Goal: Information Seeking & Learning: Find specific page/section

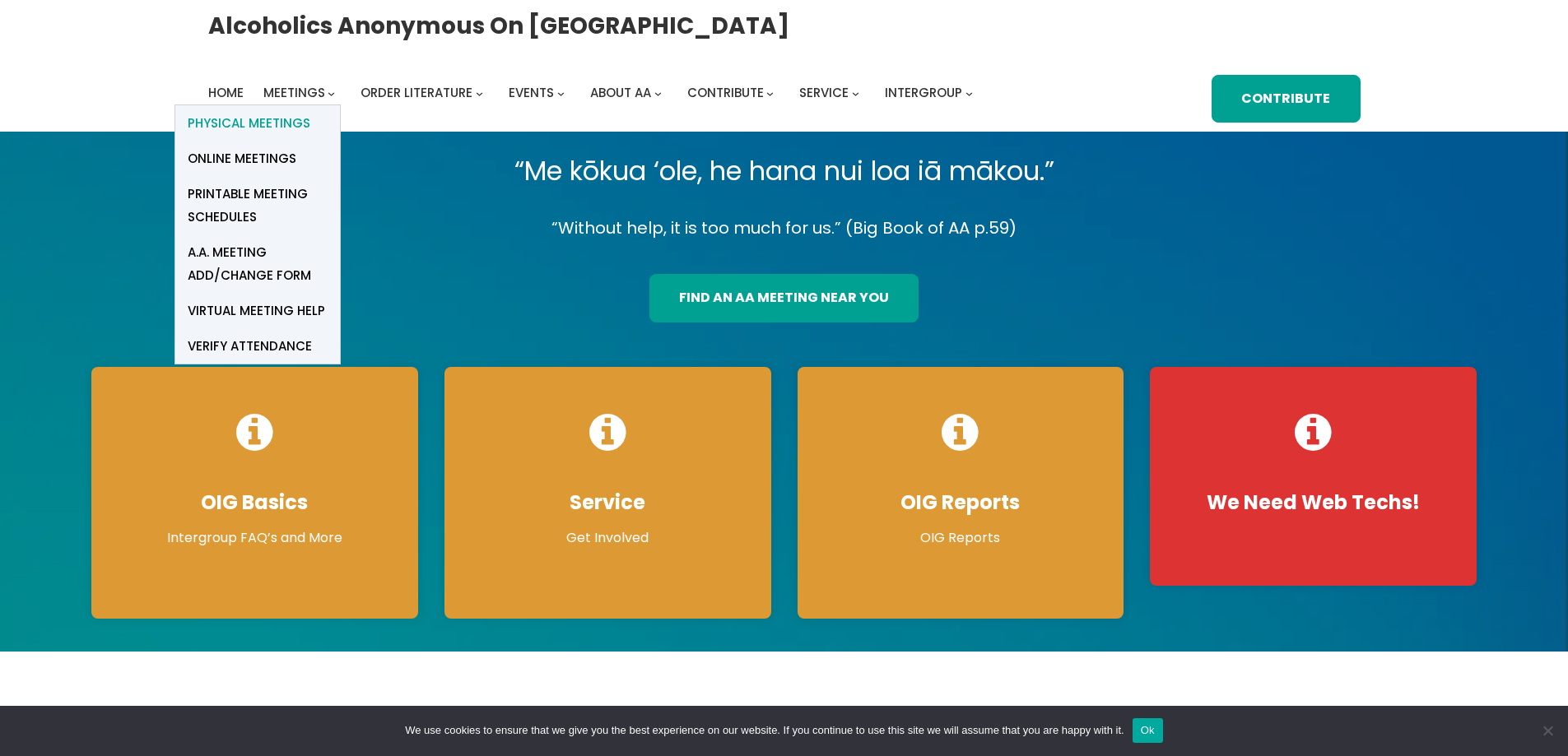
click at [291, 118] on span "Physical Meetings" at bounding box center [248, 123] width 122 height 23
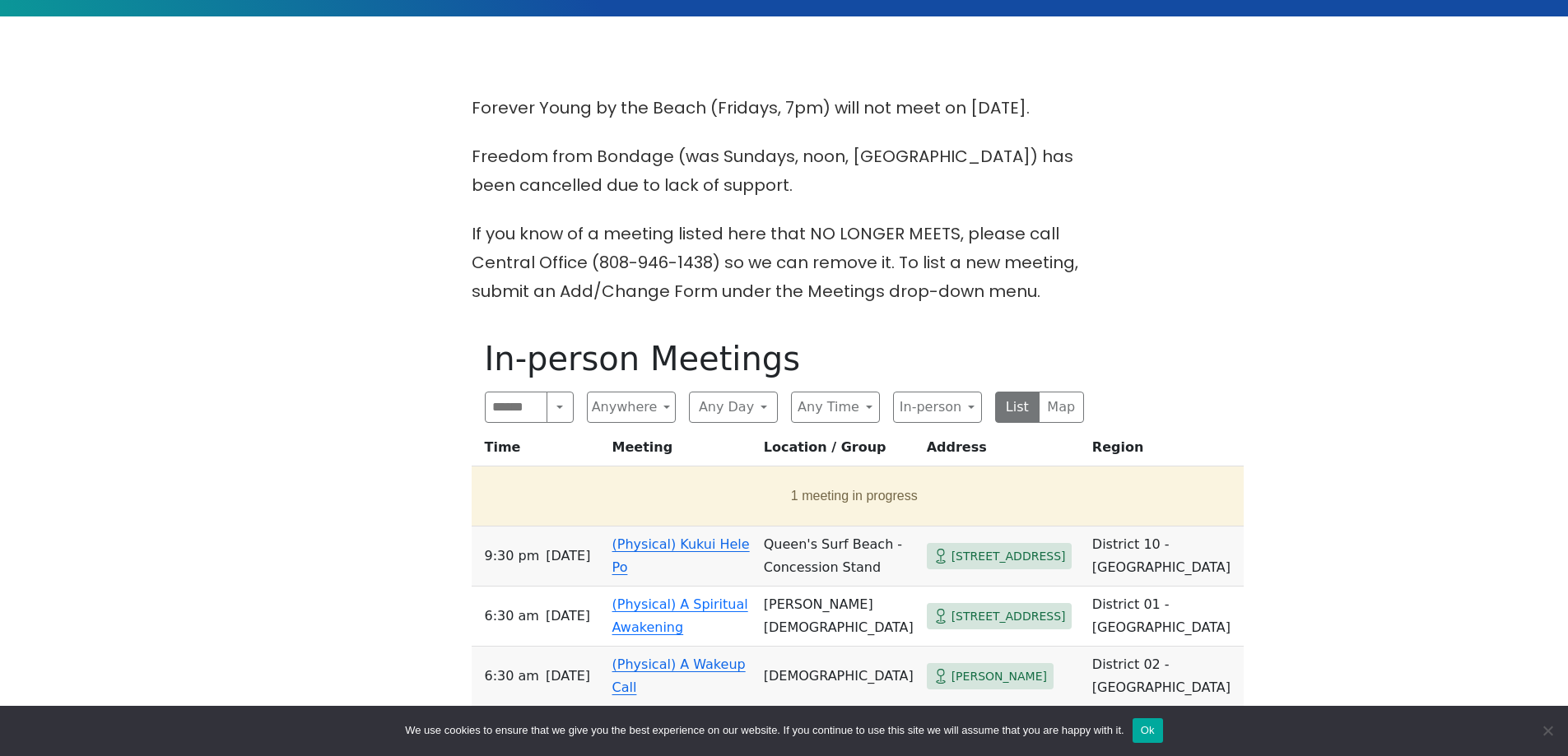
scroll to position [494, 0]
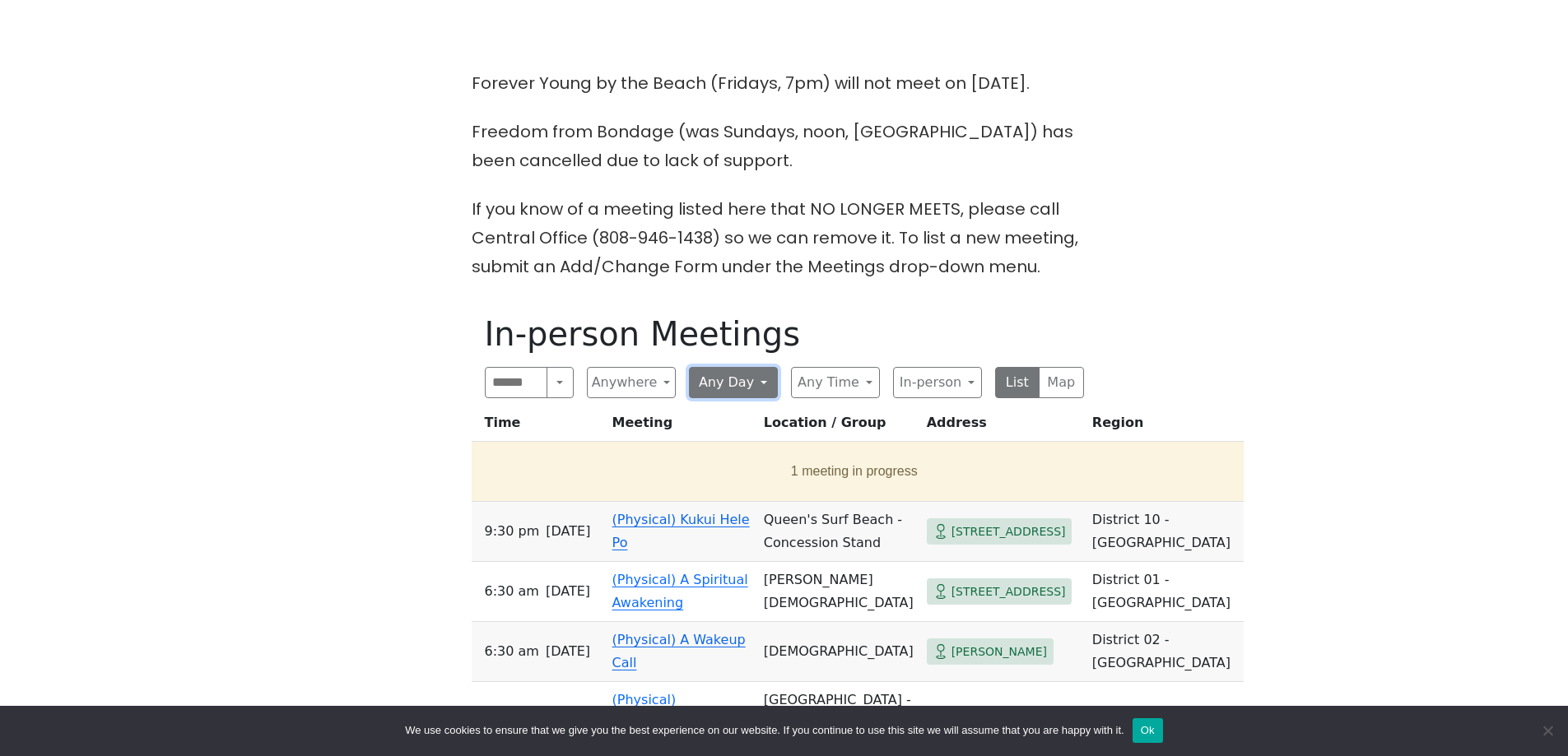
click at [751, 386] on button "Any Day" at bounding box center [733, 382] width 88 height 31
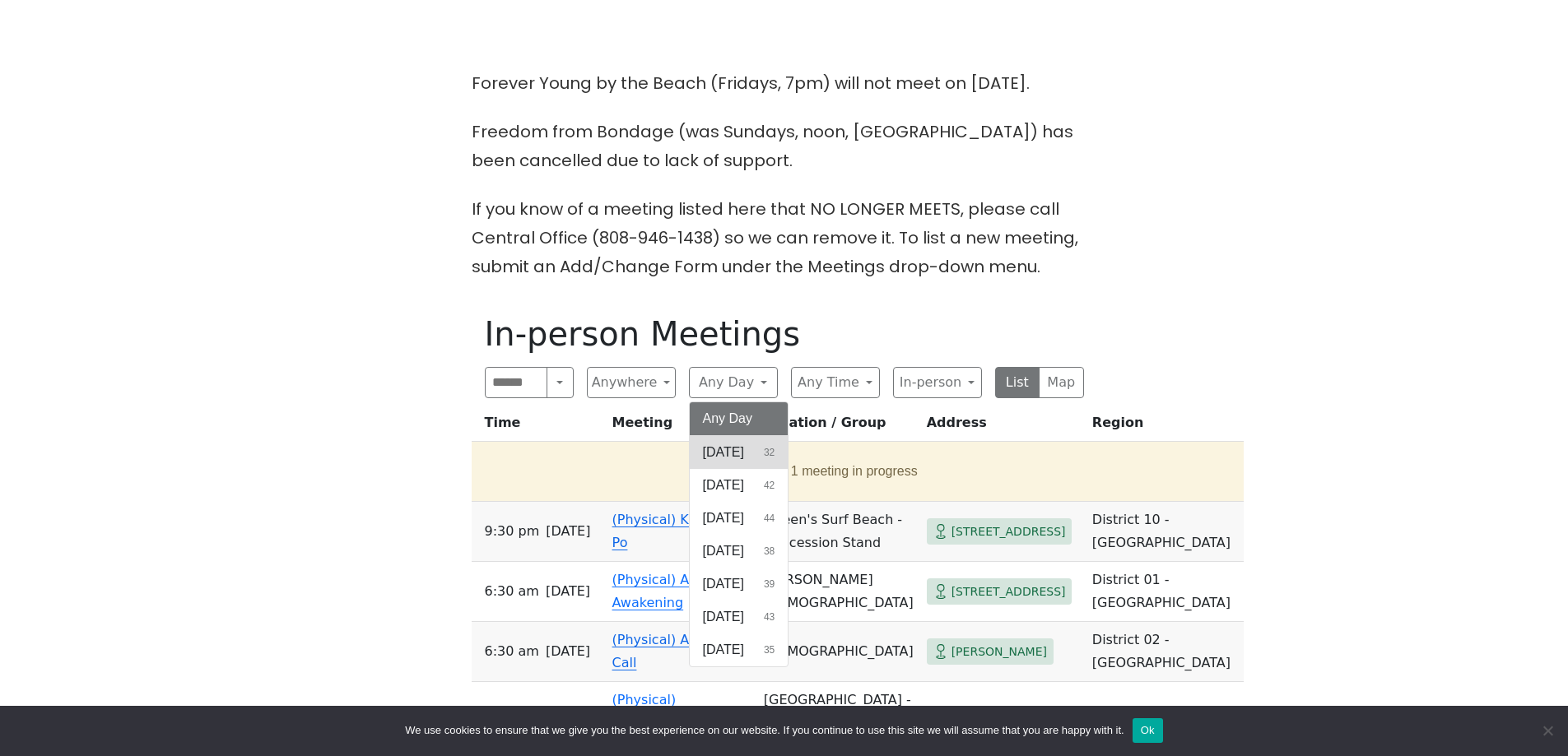
click at [738, 456] on span "Sunday" at bounding box center [723, 452] width 41 height 20
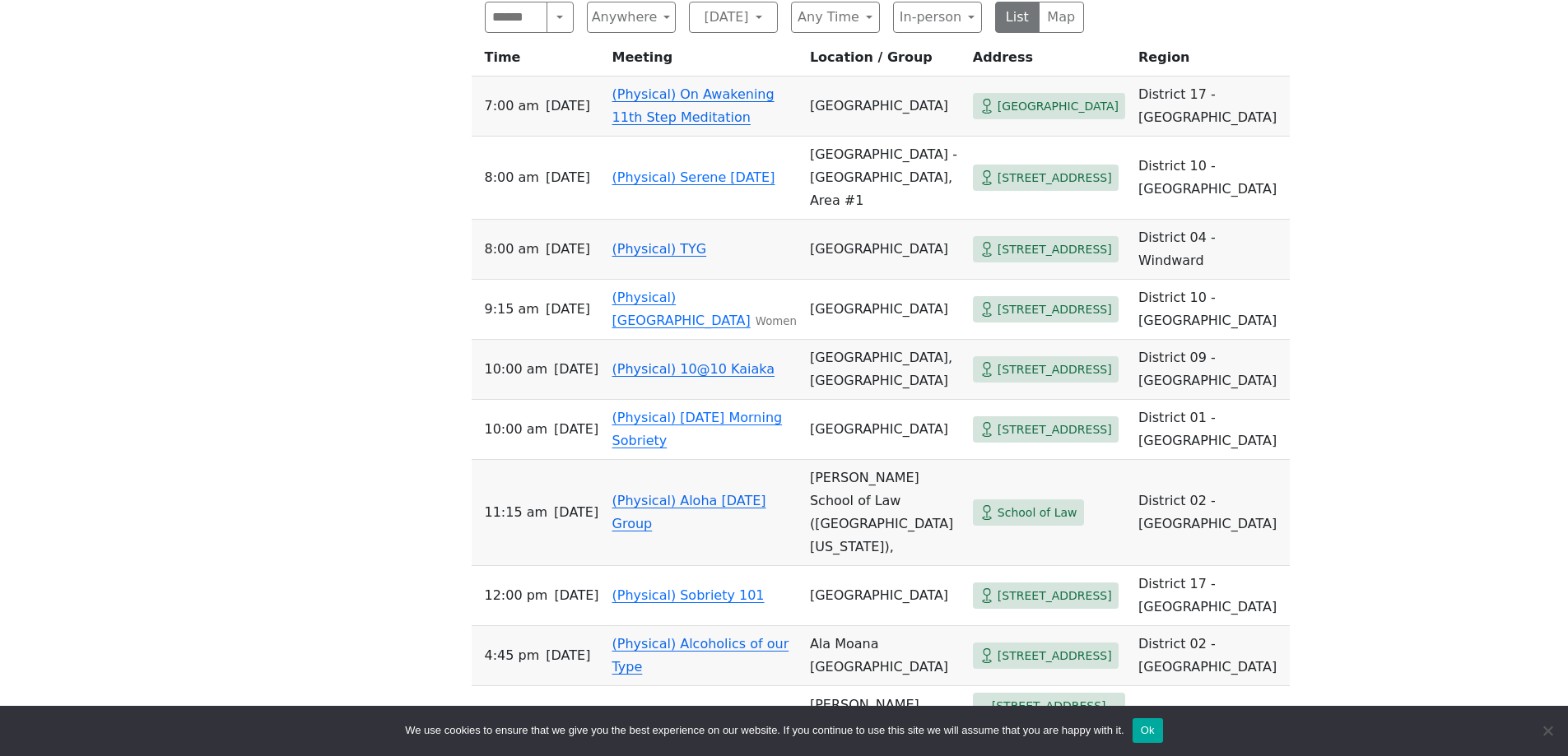
scroll to position [905, 0]
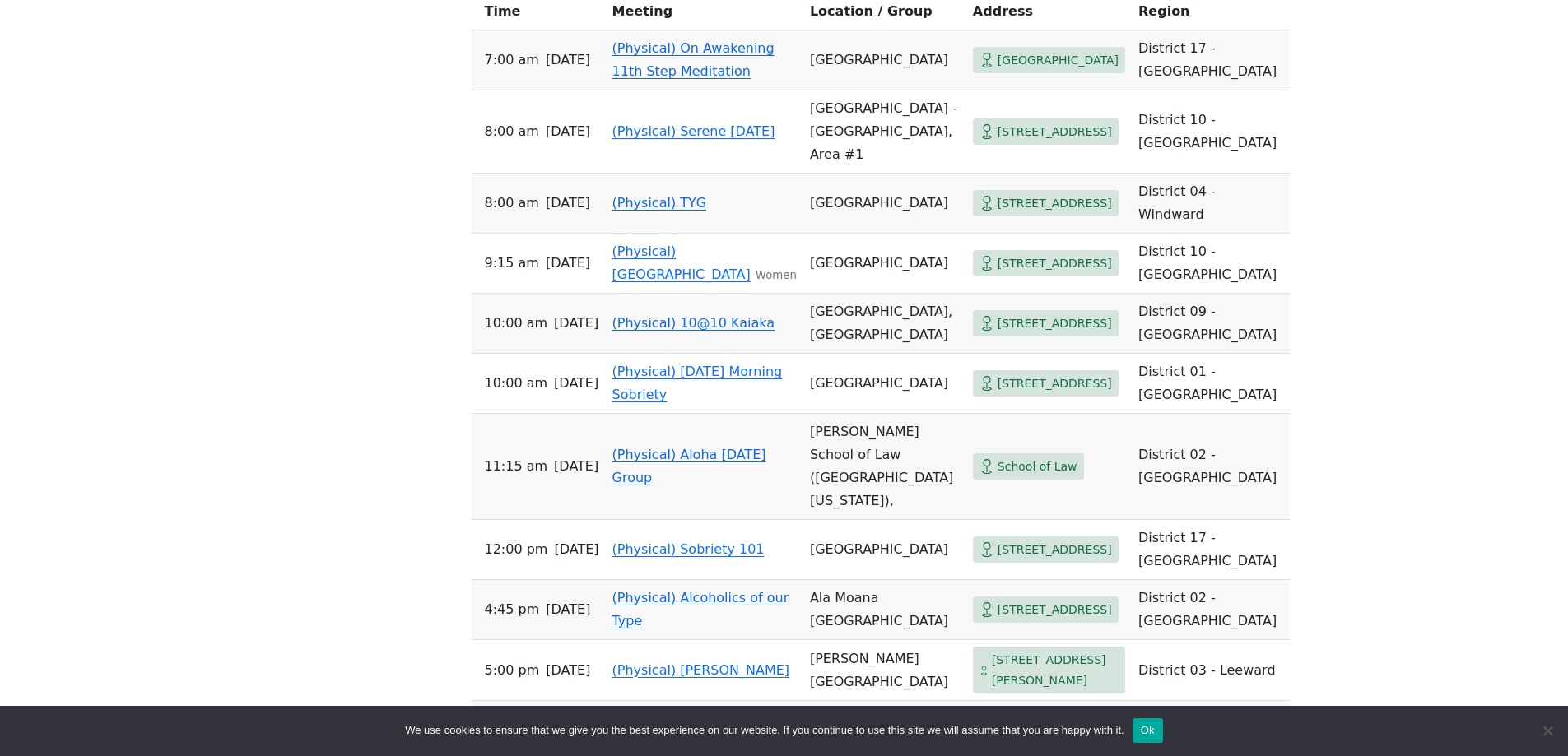
click at [624, 485] on link "(Physical) Aloha Sunday Group" at bounding box center [689, 465] width 154 height 39
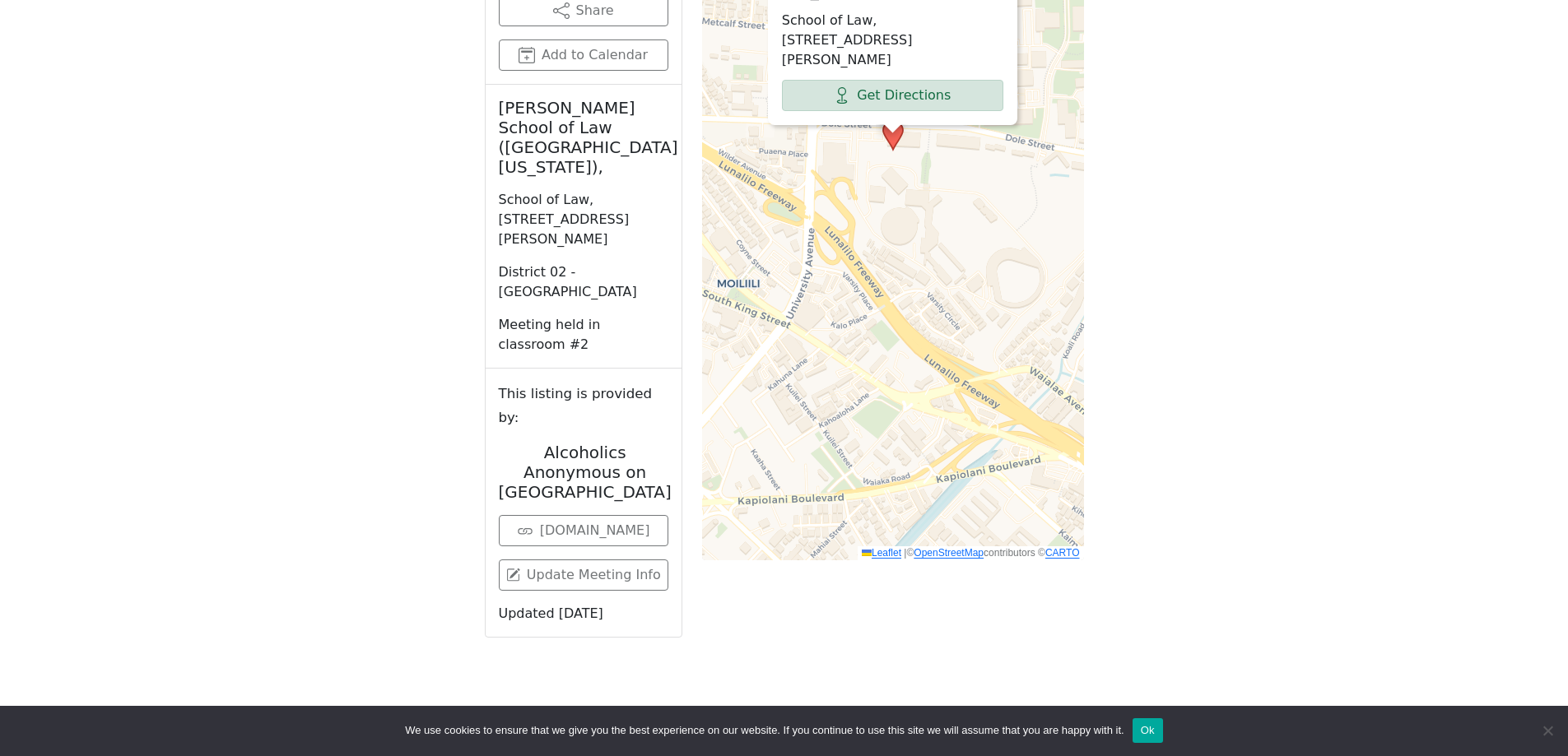
scroll to position [905, 0]
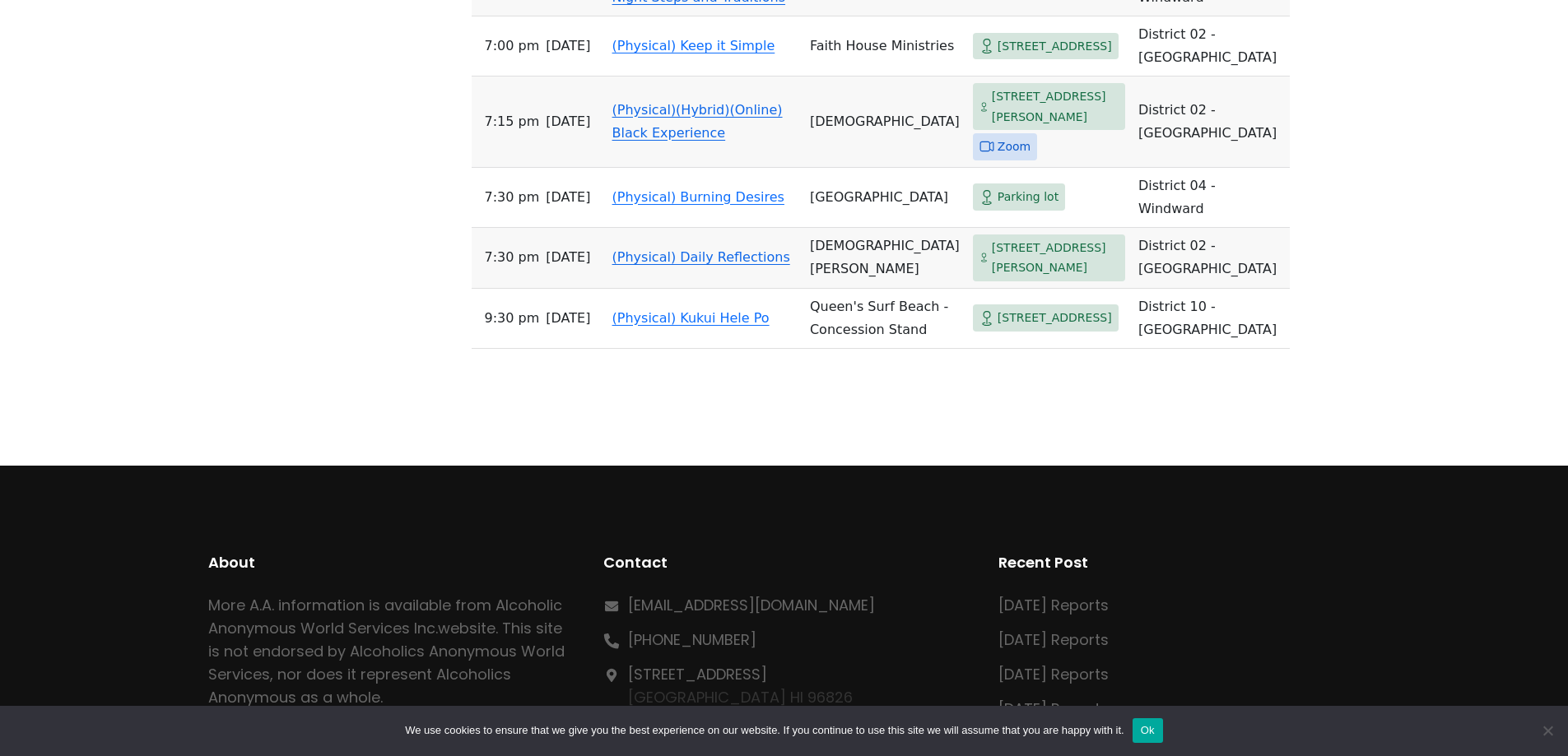
scroll to position [1975, 0]
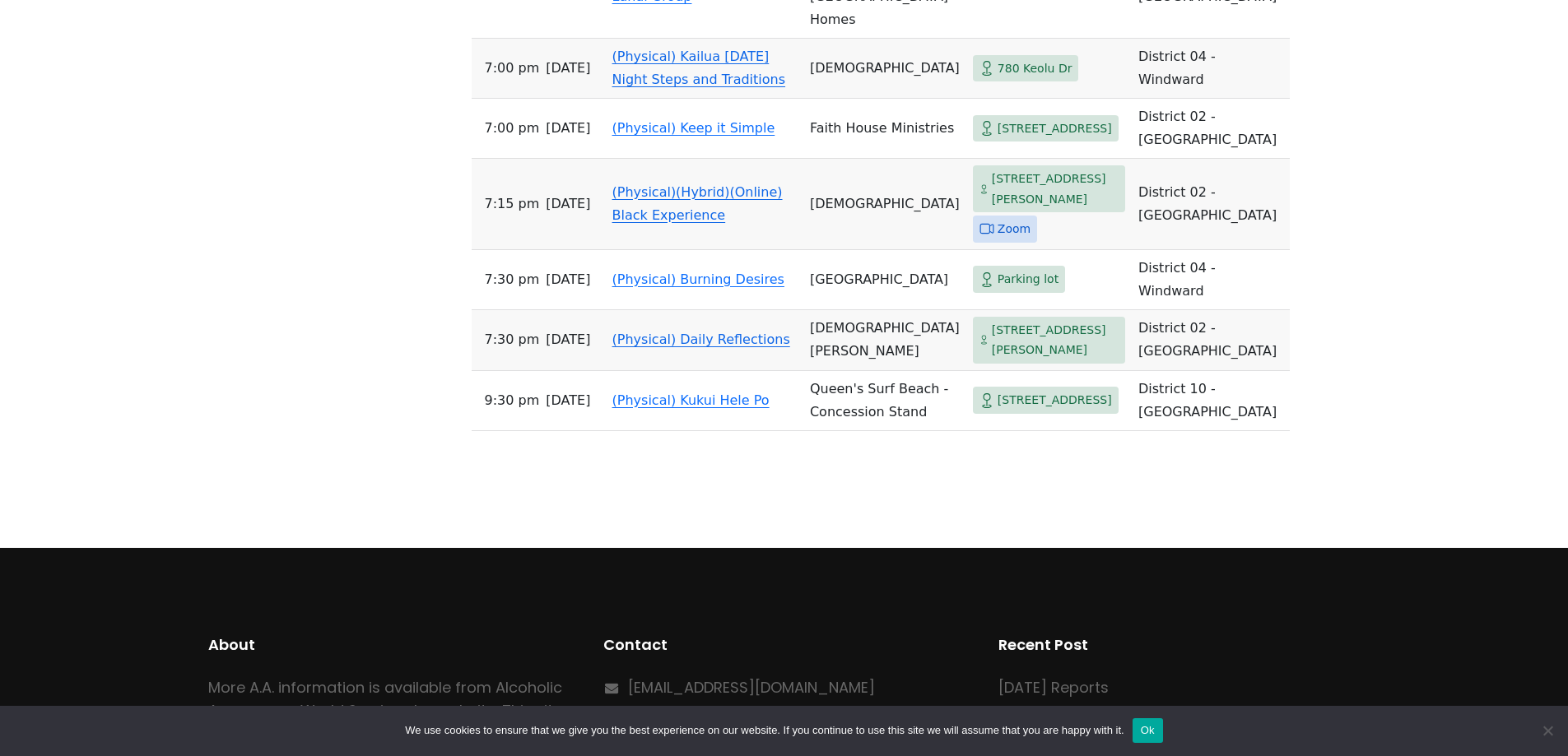
click at [667, 87] on link "(Physical) Kailua Sunday Night Steps and Traditions" at bounding box center [699, 68] width 174 height 39
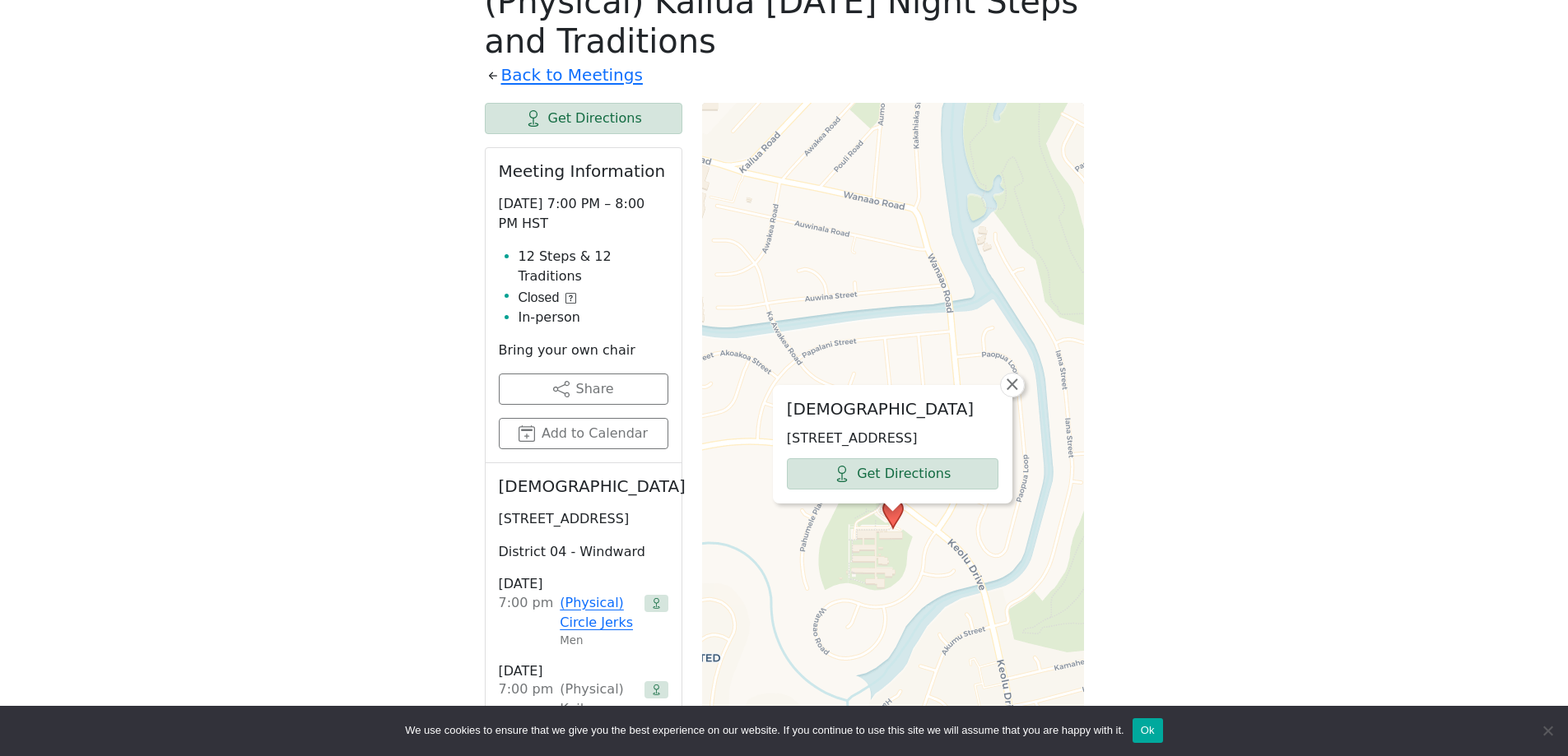
scroll to position [795, 0]
